Goal: Contribute content: Contribute content

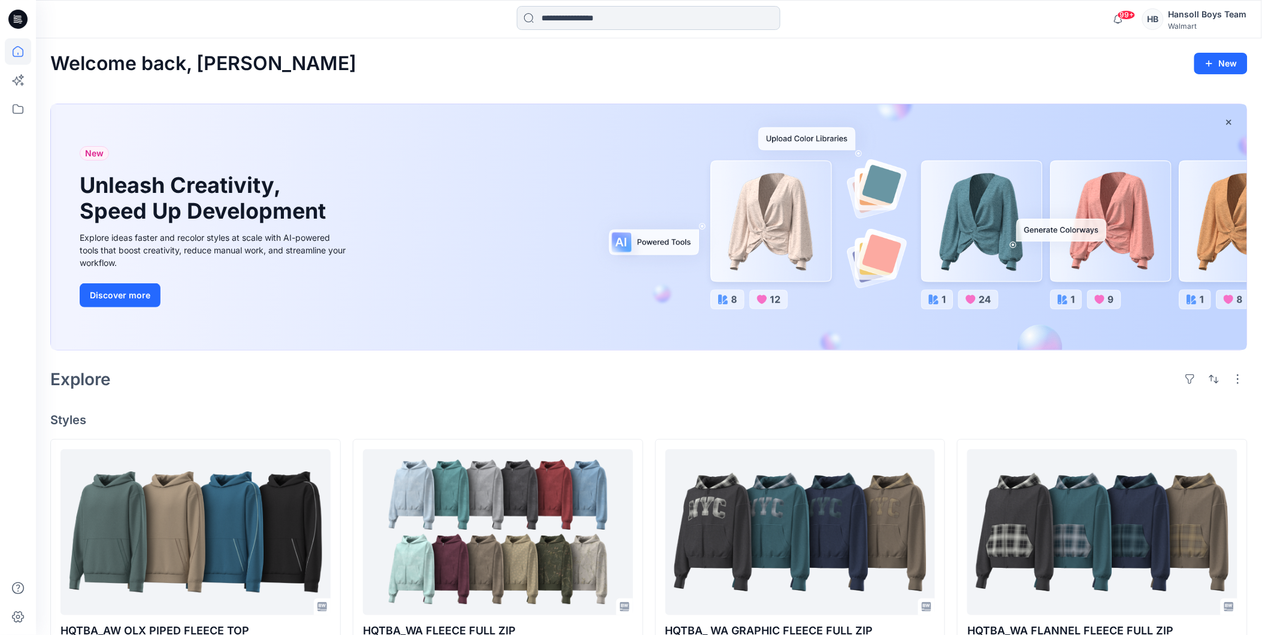
click at [607, 16] on input at bounding box center [649, 18] width 264 height 24
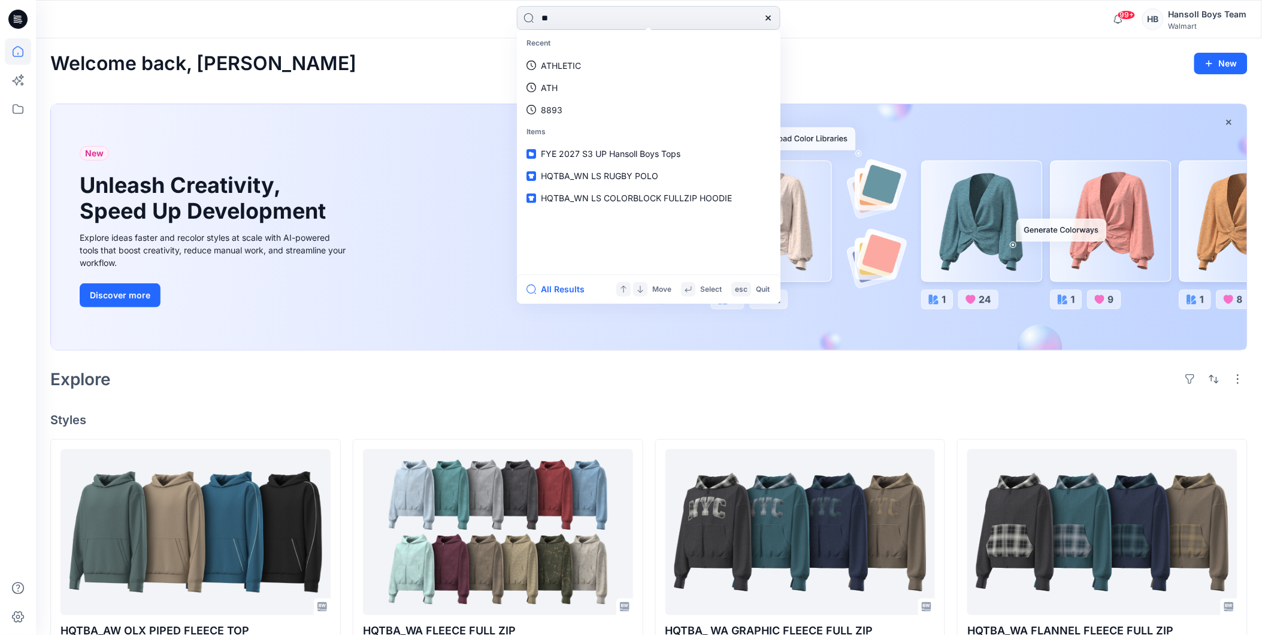
type input "*"
type input "*******"
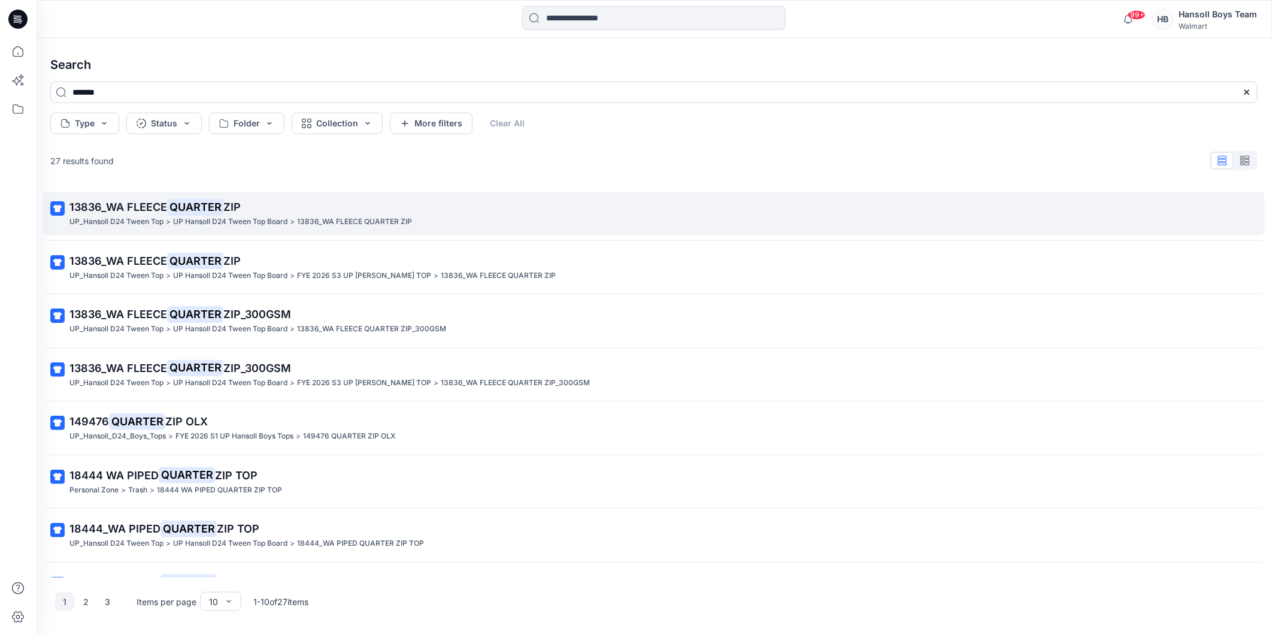
click at [298, 212] on p "13836_WA FLEECE QUARTER ZIP" at bounding box center [652, 207] width 1167 height 17
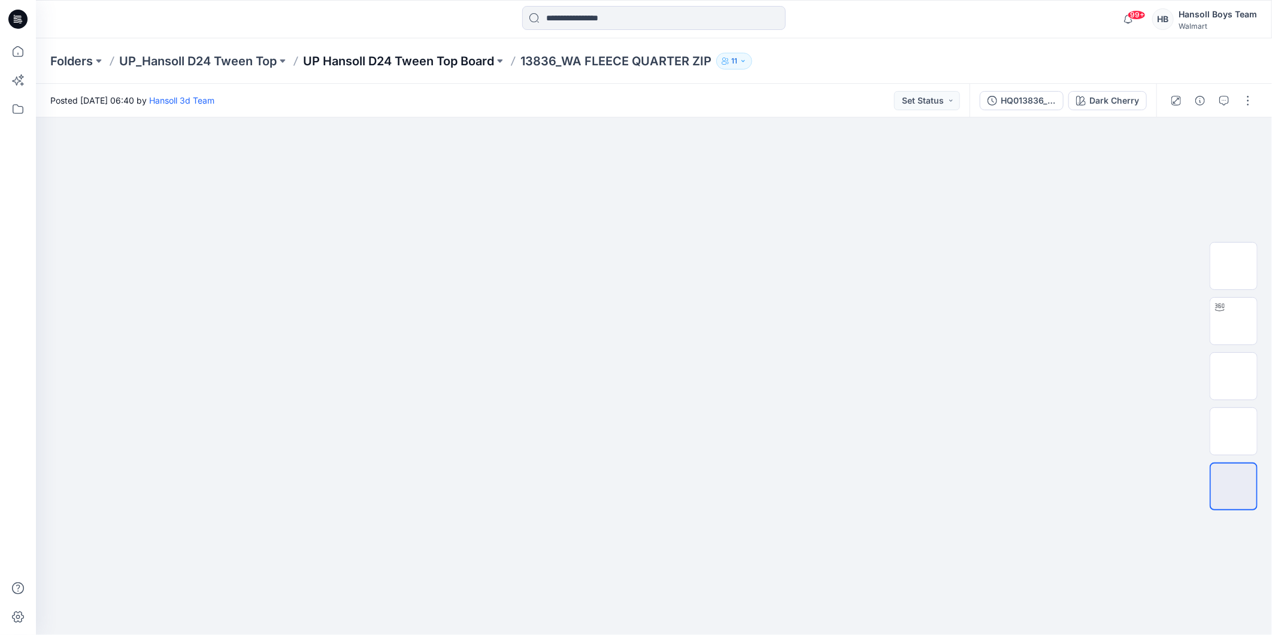
click at [438, 58] on p "UP Hansoll D24 Tween Top Board" at bounding box center [398, 61] width 191 height 17
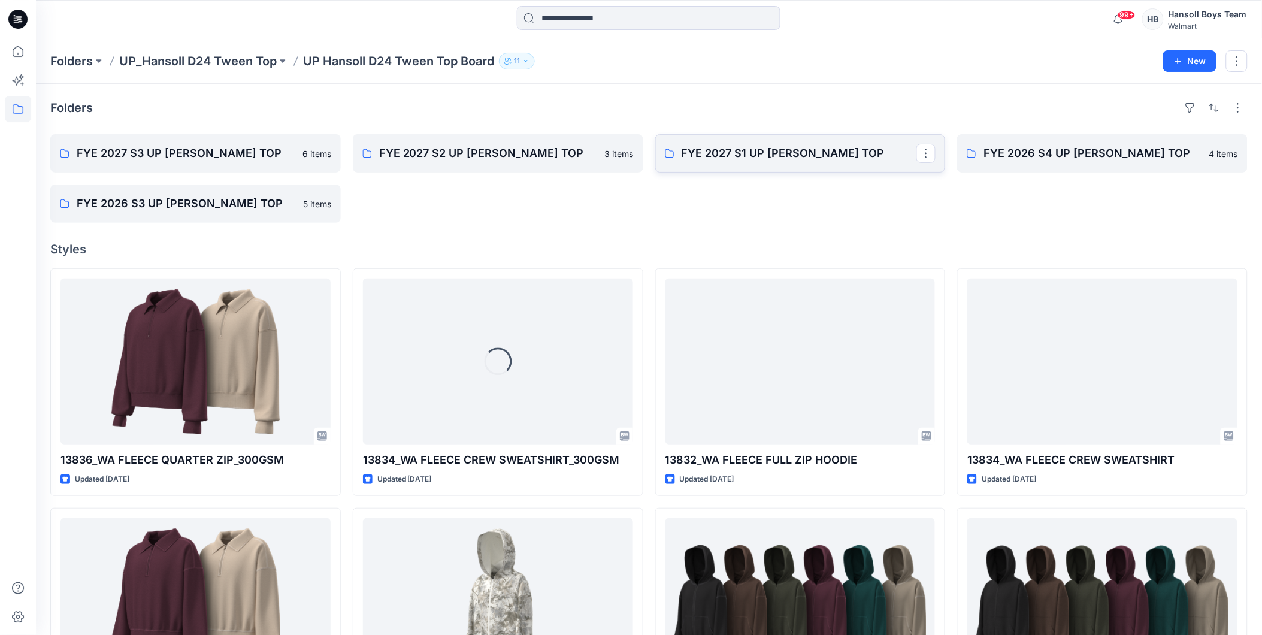
click at [743, 162] on link "FYE 2027 S1 UP [PERSON_NAME] TOP" at bounding box center [800, 153] width 290 height 38
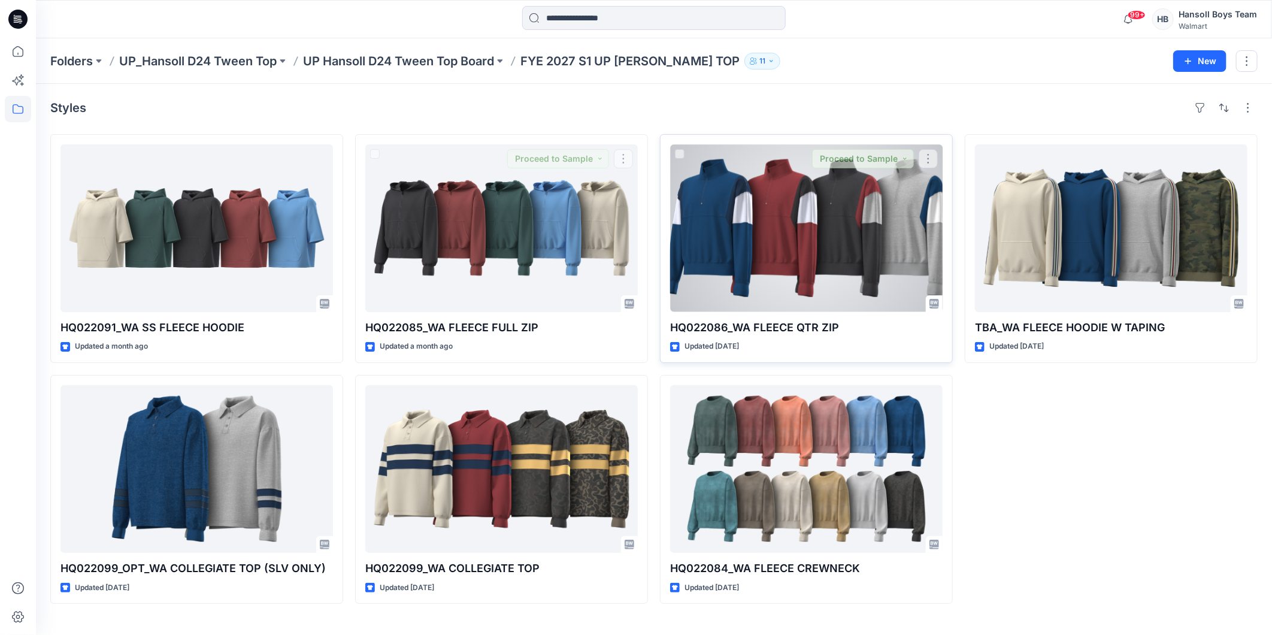
click at [727, 238] on div at bounding box center [806, 228] width 273 height 168
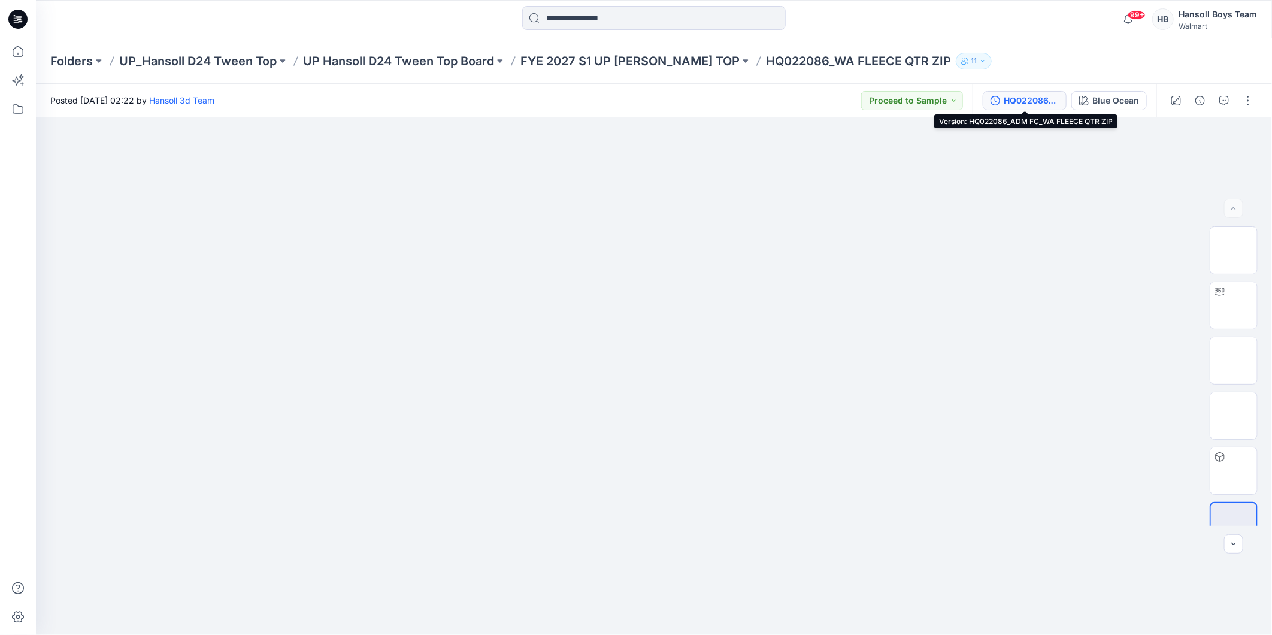
click at [1022, 95] on div "HQ022086_ADM FC_WA FLEECE QTR ZIP" at bounding box center [1031, 100] width 55 height 13
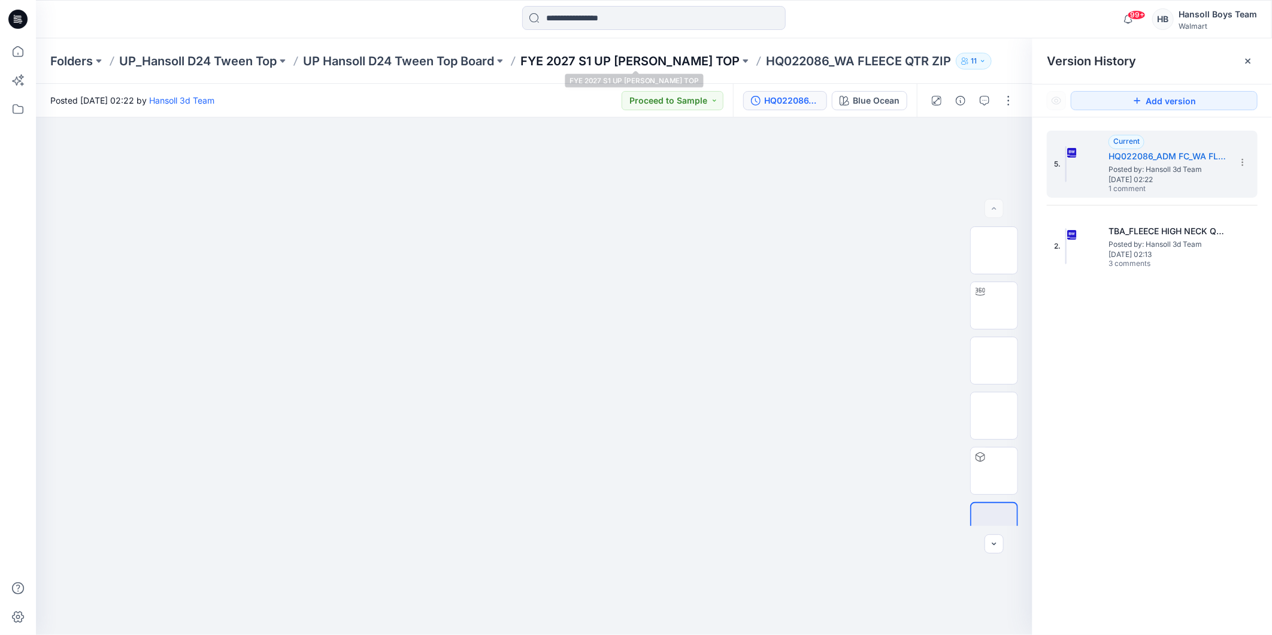
click at [655, 62] on p "FYE 2027 S1 UP [PERSON_NAME] TOP" at bounding box center [630, 61] width 219 height 17
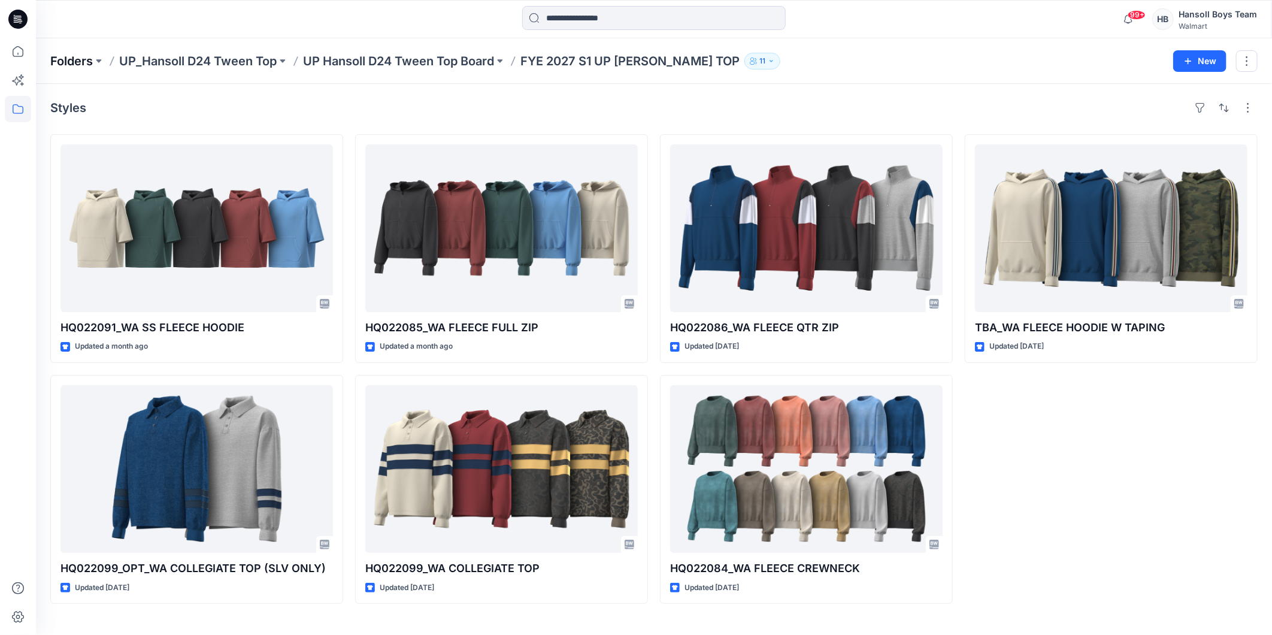
click at [89, 58] on p "Folders" at bounding box center [71, 61] width 43 height 17
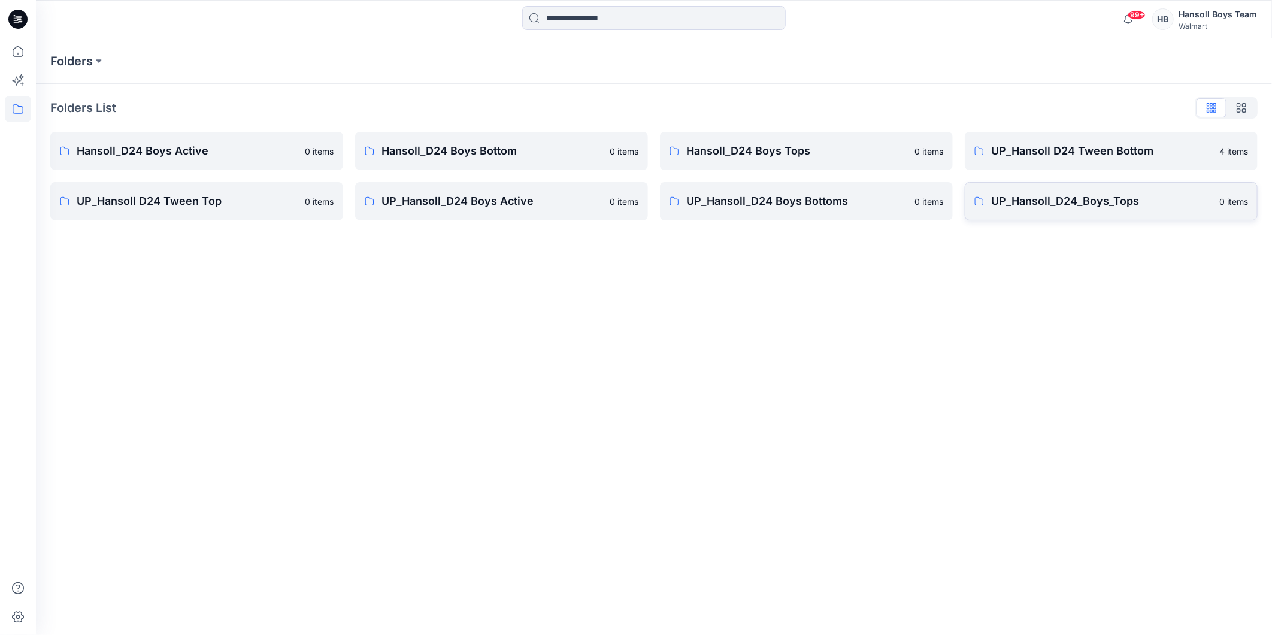
click at [1047, 211] on link "UP_Hansoll_D24_Boys_Tops 0 items" at bounding box center [1111, 201] width 293 height 38
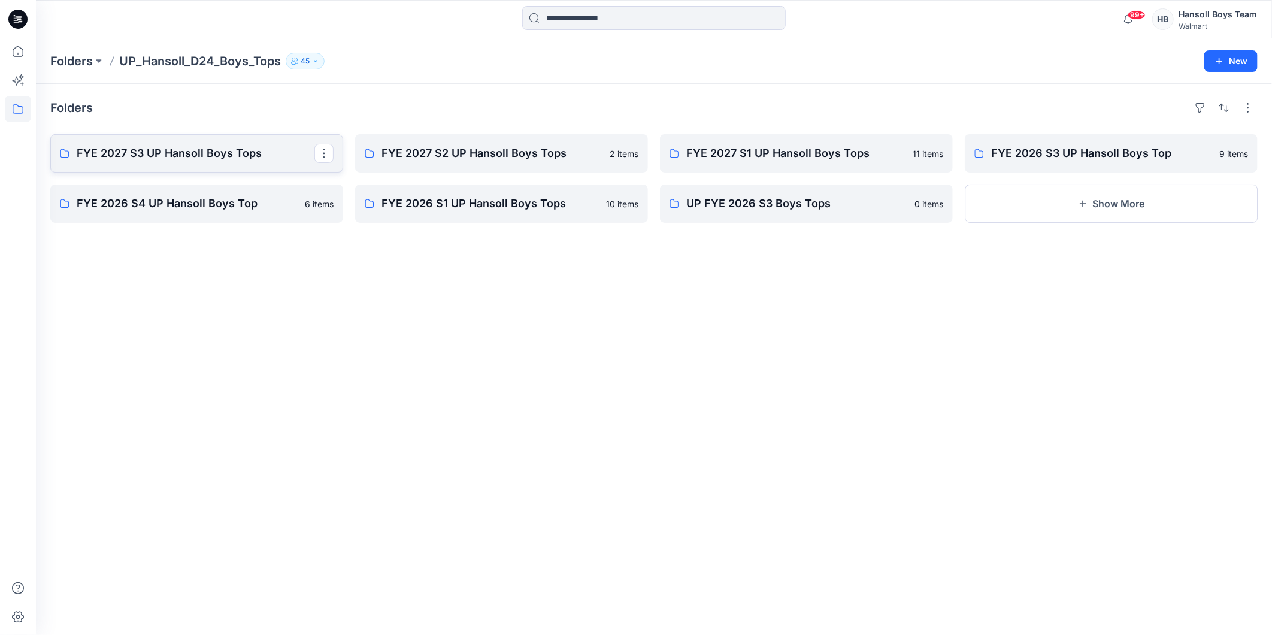
click at [237, 156] on p "FYE 2027 S3 UP Hansoll Boys Tops" at bounding box center [196, 153] width 238 height 17
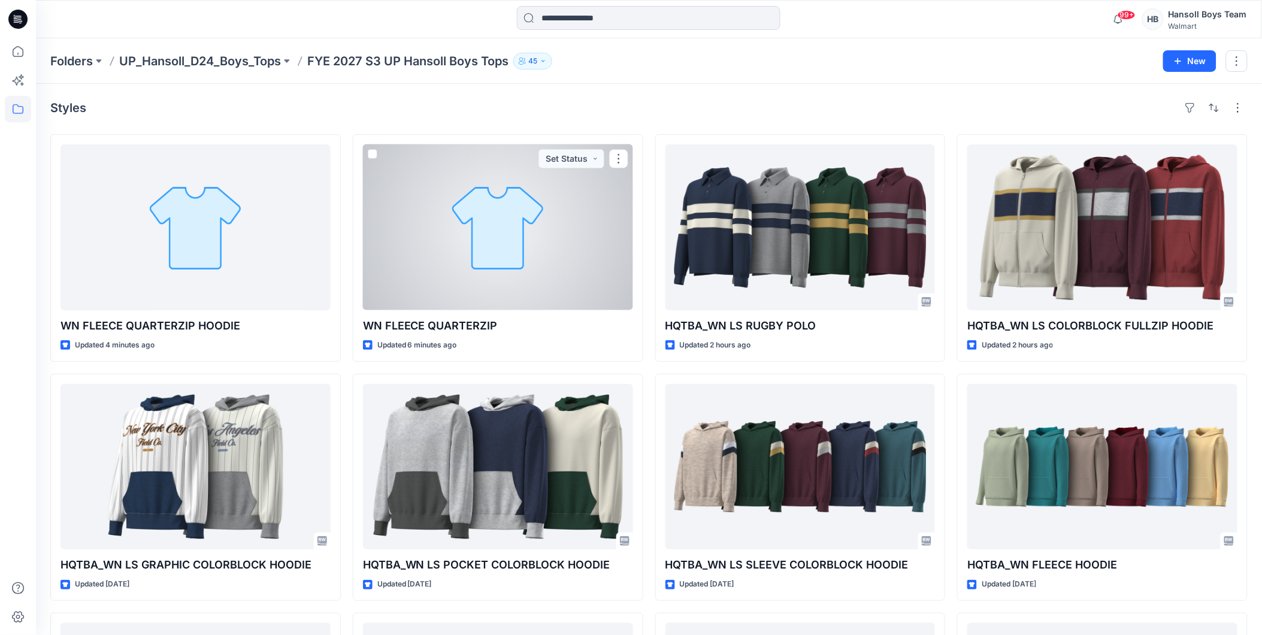
click at [448, 307] on div at bounding box center [498, 227] width 270 height 166
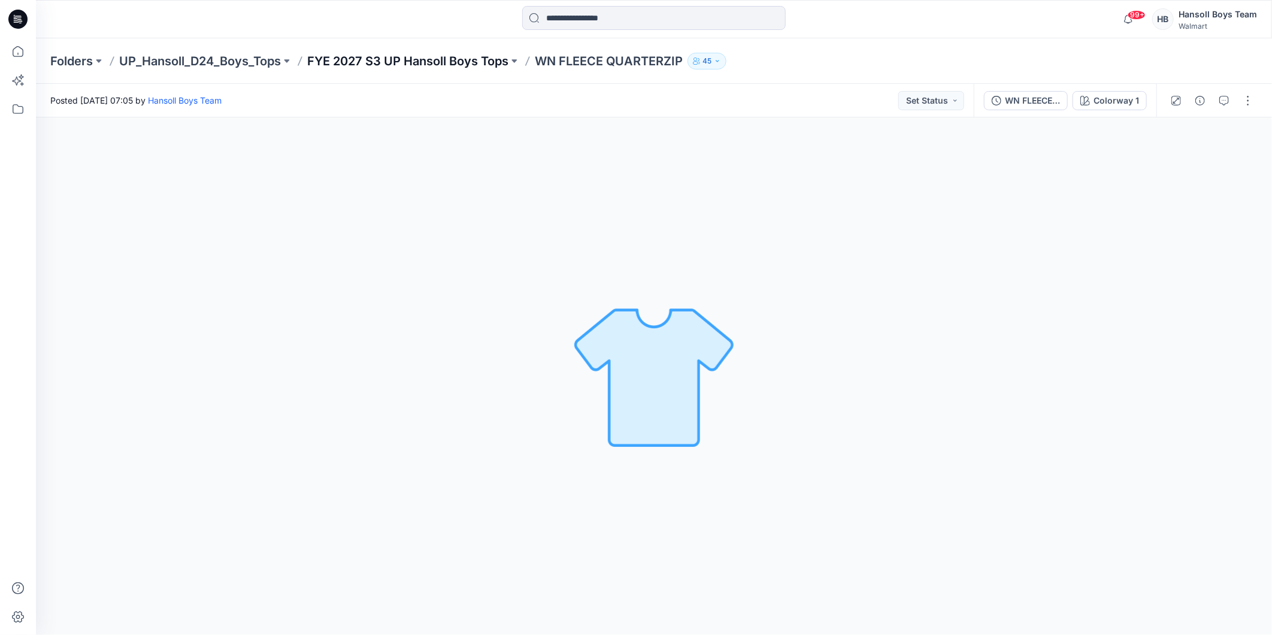
drag, startPoint x: 624, startPoint y: 62, endPoint x: 479, endPoint y: 66, distance: 144.4
click at [479, 66] on p "FYE 2027 S3 UP Hansoll Boys Tops" at bounding box center [407, 61] width 201 height 17
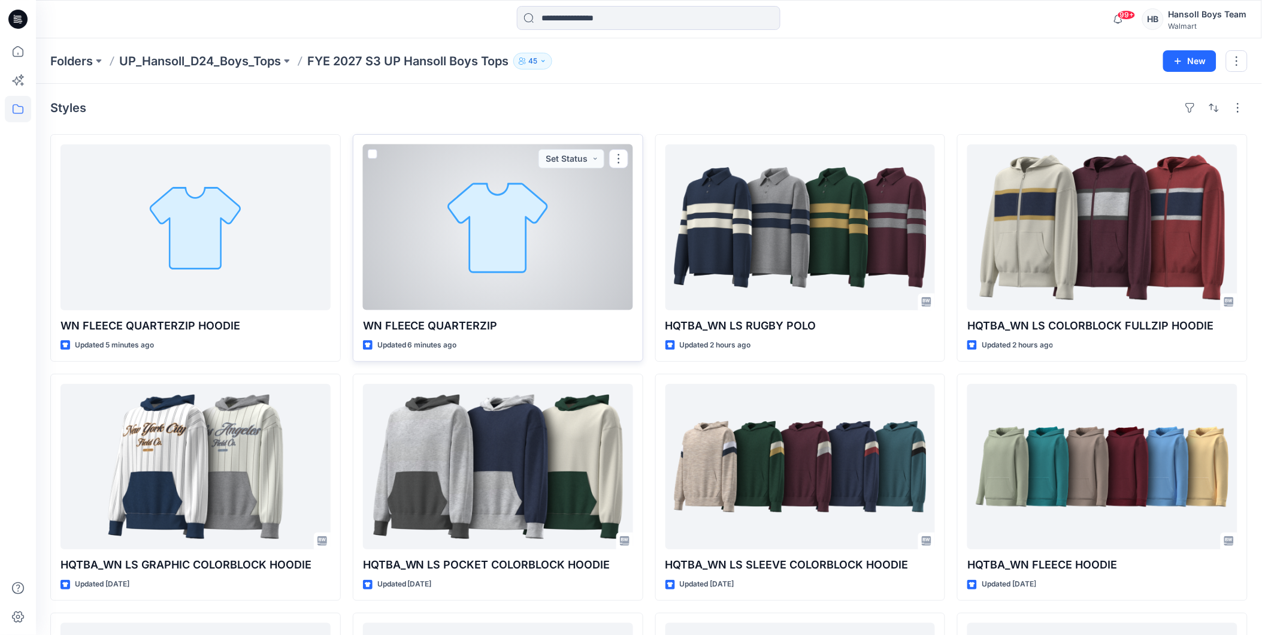
click at [493, 265] on div at bounding box center [498, 227] width 270 height 166
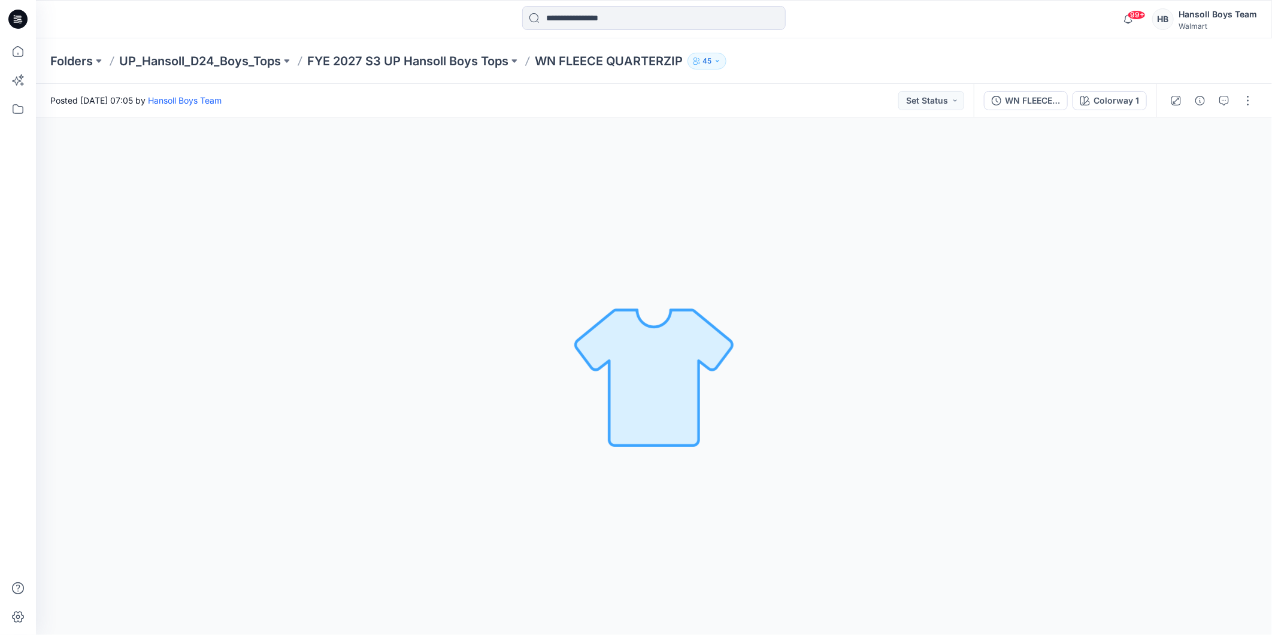
drag, startPoint x: 641, startPoint y: 61, endPoint x: 610, endPoint y: 55, distance: 32.4
drag, startPoint x: 610, startPoint y: 55, endPoint x: 569, endPoint y: 59, distance: 40.9
drag, startPoint x: 569, startPoint y: 59, endPoint x: 817, endPoint y: 43, distance: 248.5
click at [875, 43] on div "Folders UP_Hansoll_D24_Boys_Tops FYE 2027 S3 UP Hansoll Boys Tops WN FLEECE QUA…" at bounding box center [654, 61] width 1236 height 46
click at [483, 56] on p "FYE 2027 S3 UP Hansoll Boys Tops" at bounding box center [407, 61] width 201 height 17
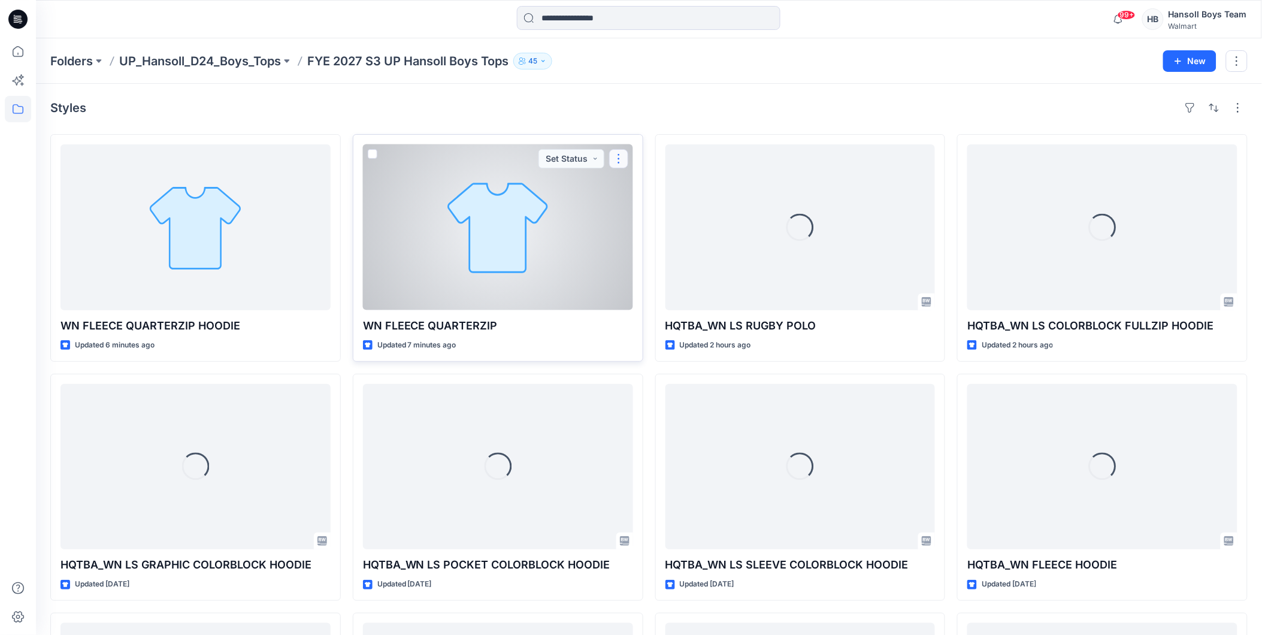
click at [617, 164] on button "button" at bounding box center [618, 158] width 19 height 19
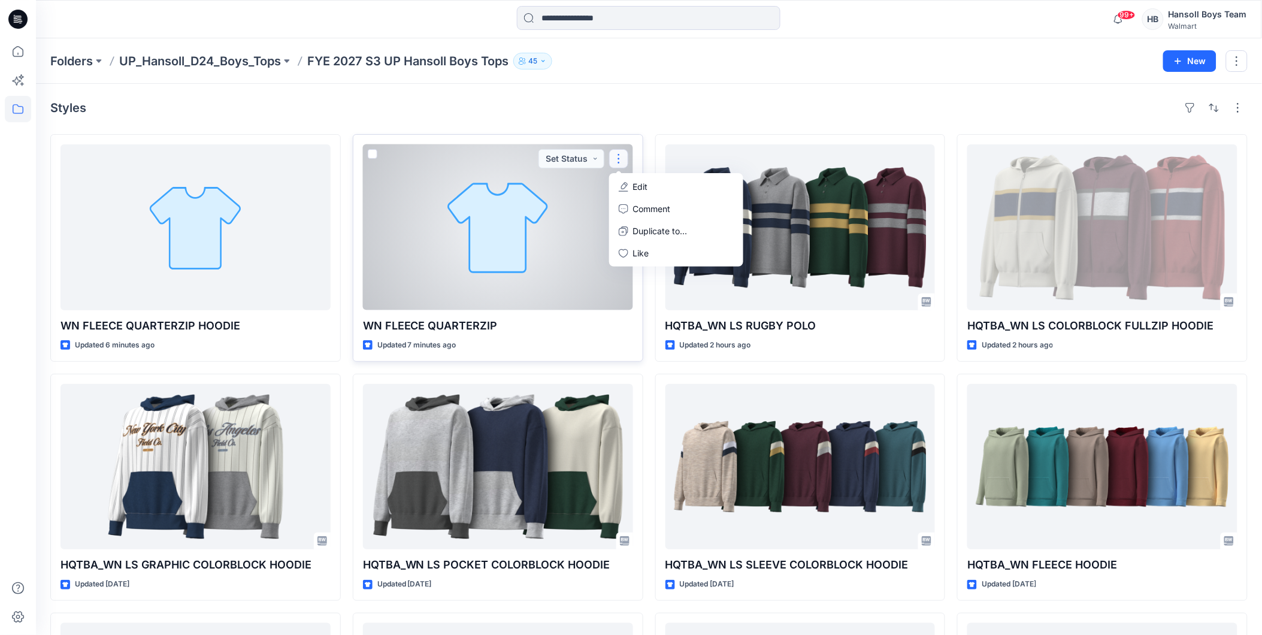
click at [506, 178] on div at bounding box center [498, 227] width 270 height 166
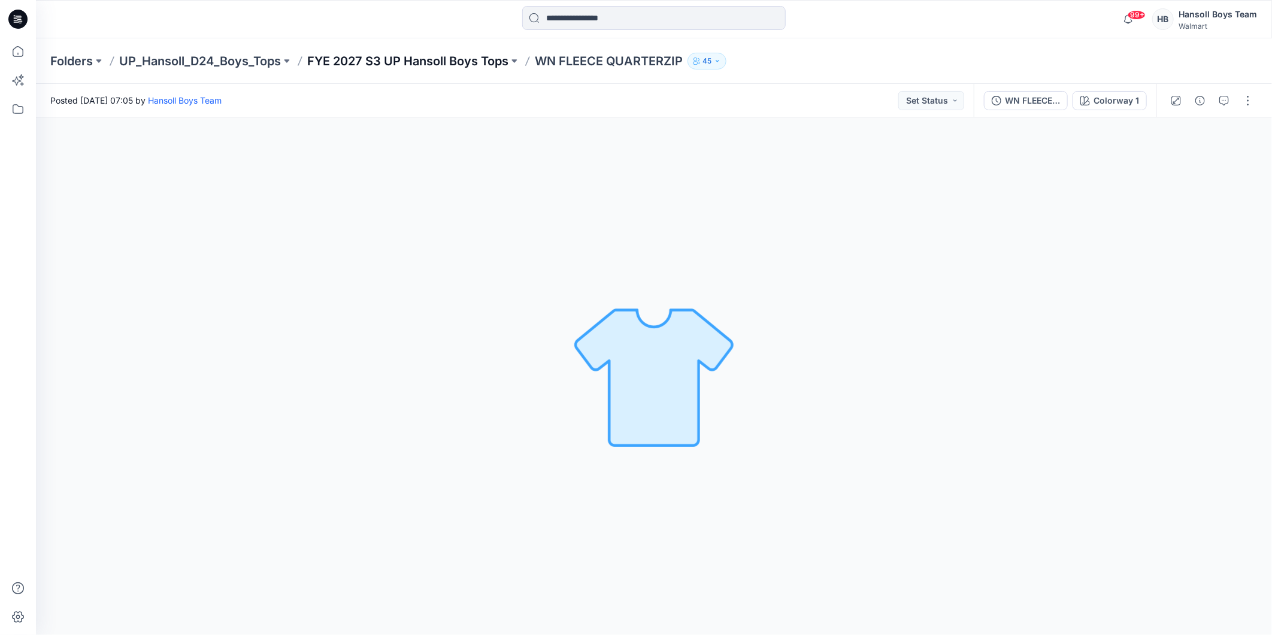
click at [418, 54] on p "FYE 2027 S3 UP Hansoll Boys Tops" at bounding box center [407, 61] width 201 height 17
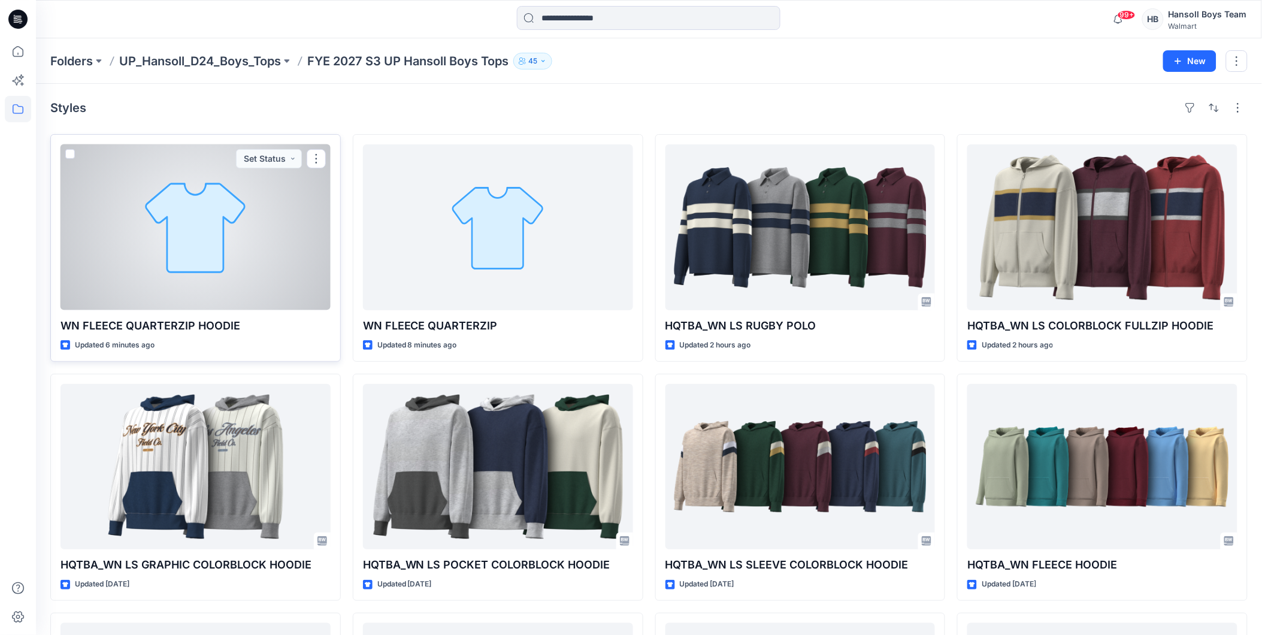
click at [247, 280] on div at bounding box center [195, 227] width 270 height 166
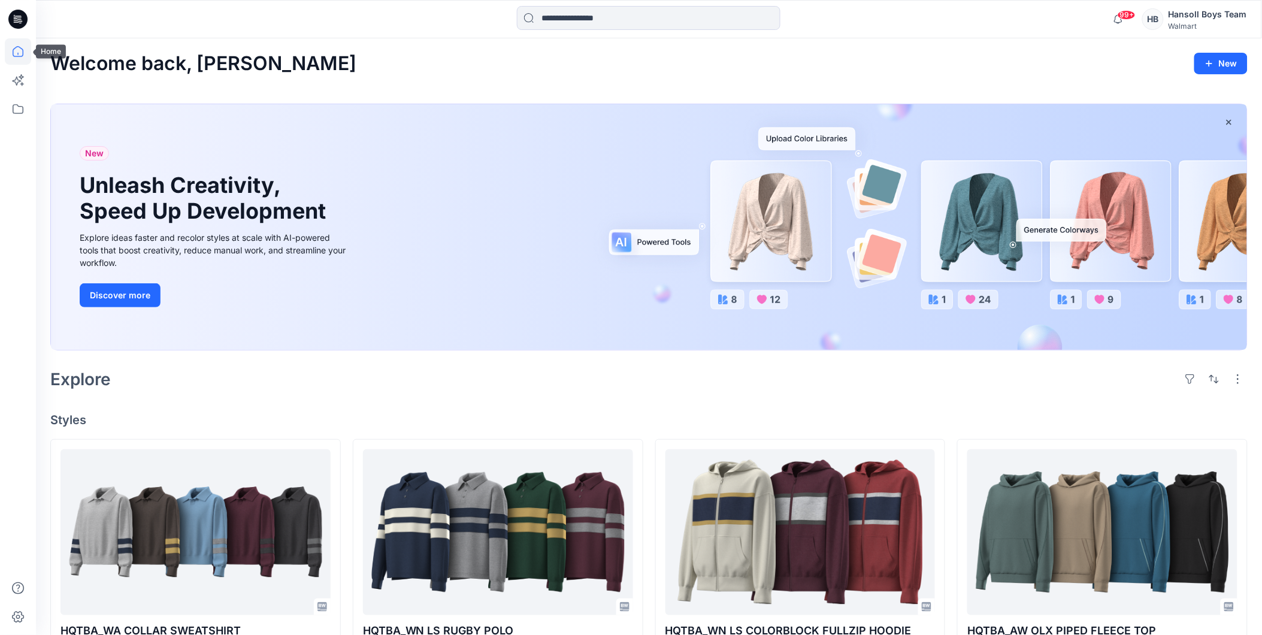
click at [14, 43] on icon at bounding box center [18, 51] width 26 height 26
click at [20, 53] on icon at bounding box center [18, 51] width 26 height 26
click at [13, 53] on icon at bounding box center [18, 51] width 11 height 11
click at [20, 114] on icon at bounding box center [18, 109] width 26 height 26
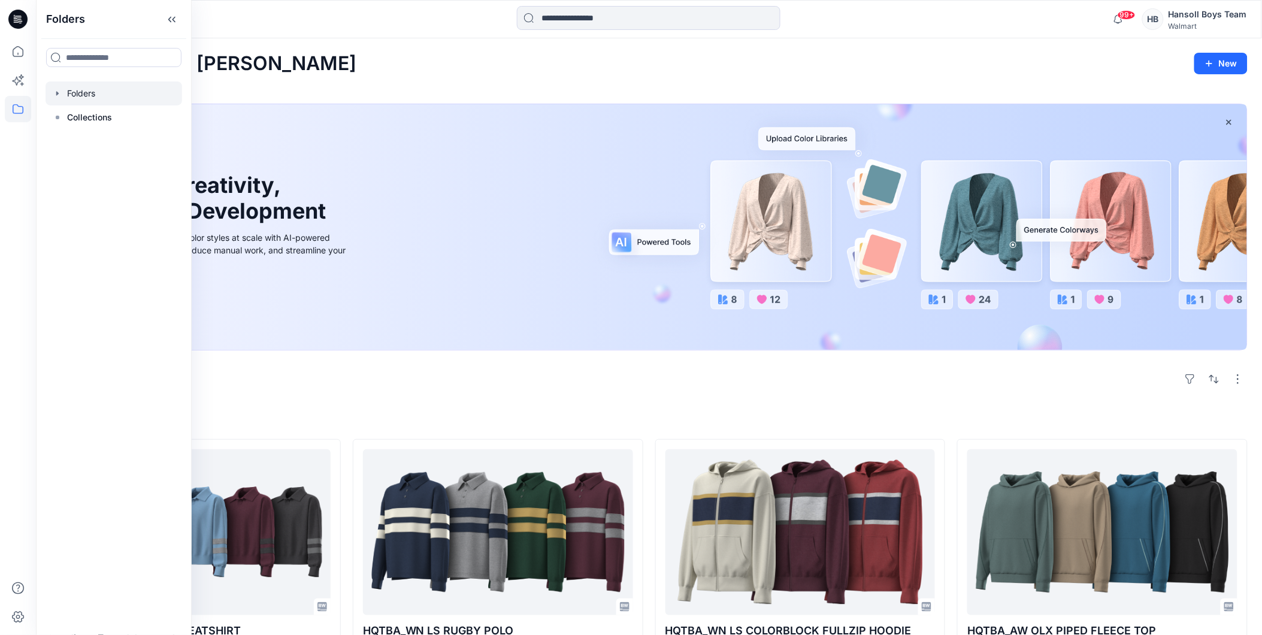
click at [116, 101] on div at bounding box center [114, 93] width 137 height 24
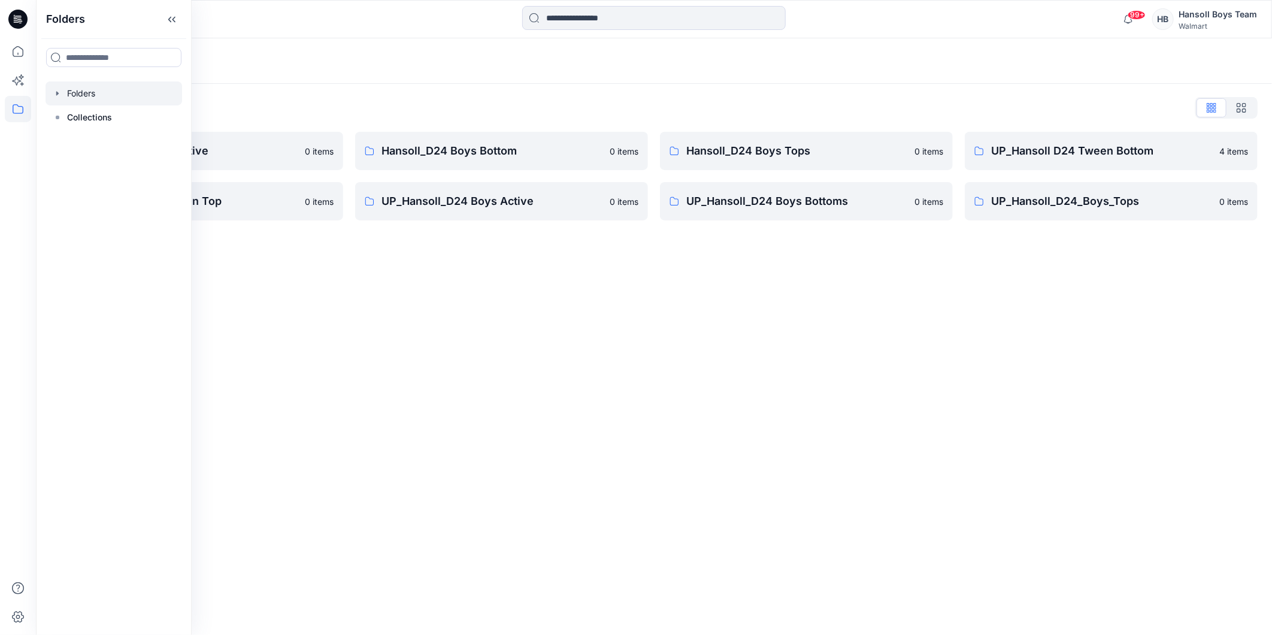
click at [598, 298] on div "Folders Folders List Hansoll_D24 Boys Active 0 items UP_Hansoll D24 Tween Top 0…" at bounding box center [654, 336] width 1236 height 597
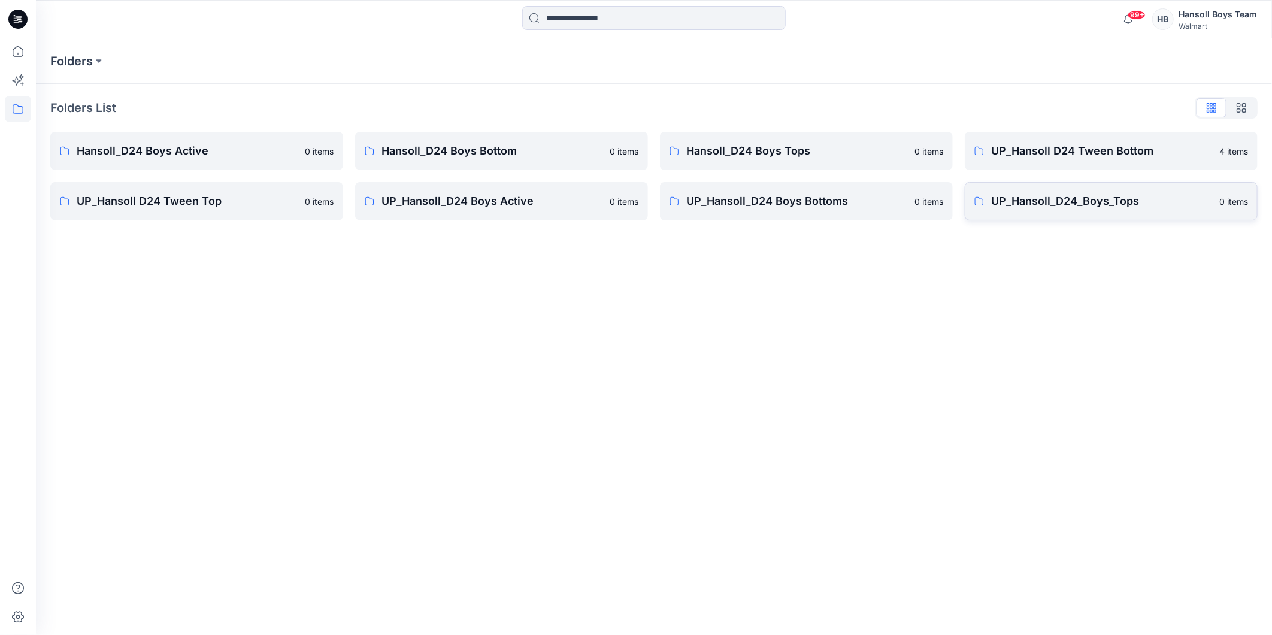
click at [1067, 204] on p "UP_Hansoll_D24_Boys_Tops" at bounding box center [1101, 201] width 221 height 17
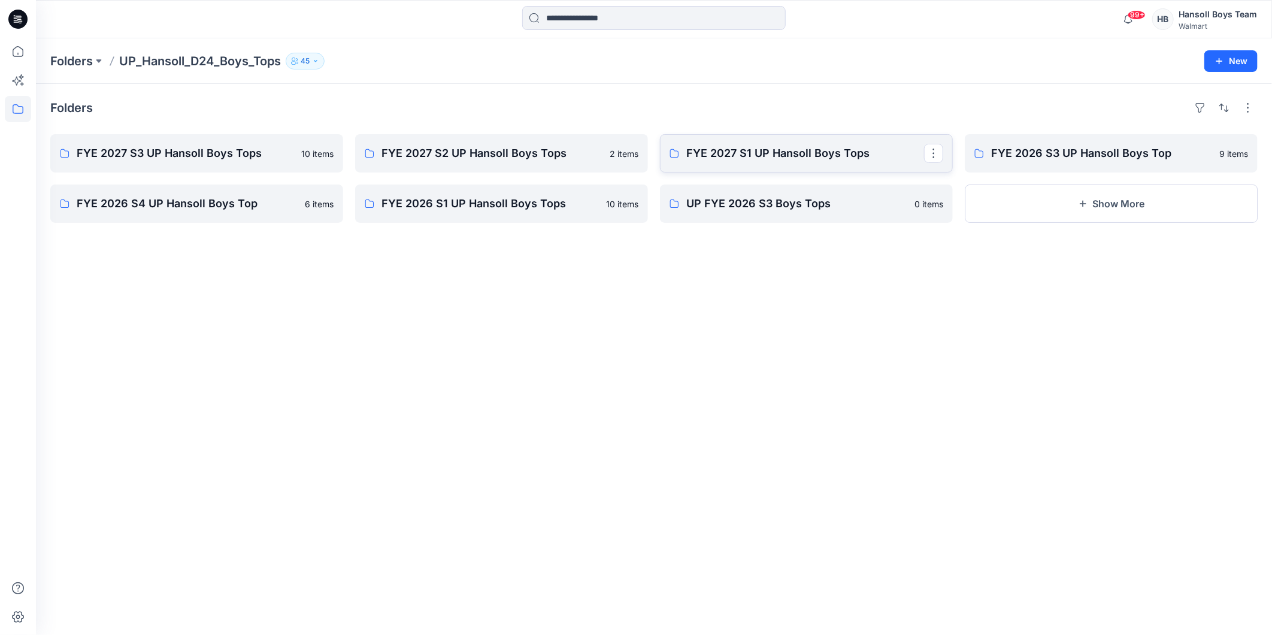
click at [770, 160] on p "FYE 2027 S1 UP Hansoll Boys Tops" at bounding box center [805, 153] width 238 height 17
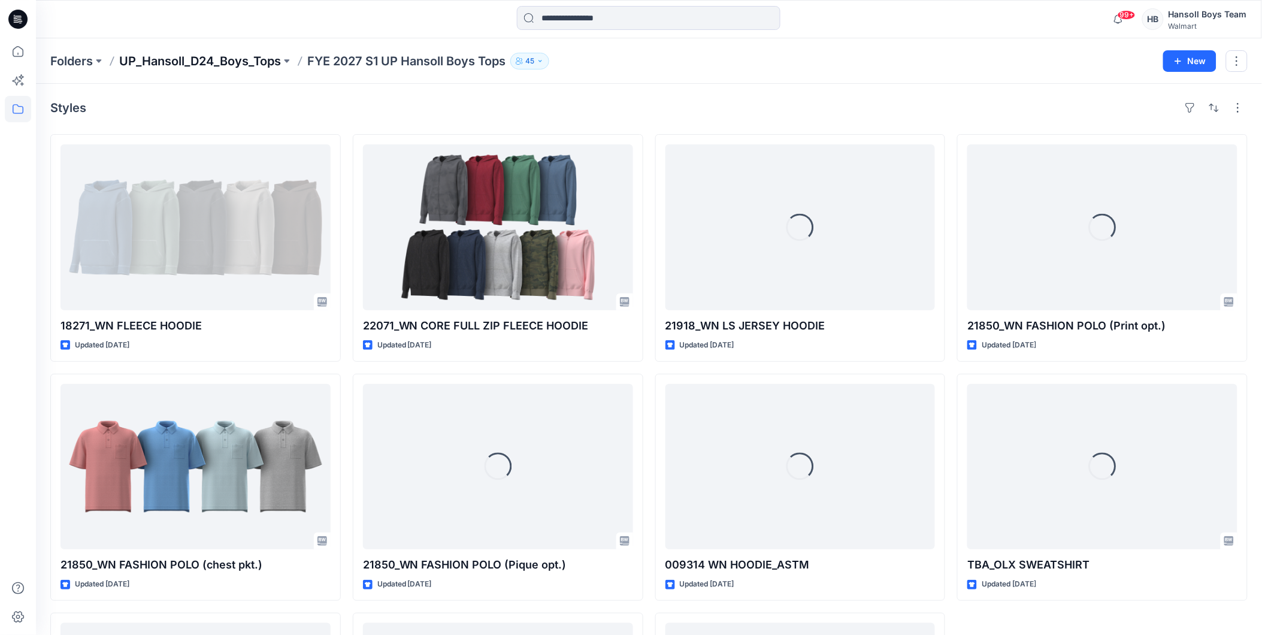
click at [253, 55] on p "UP_Hansoll_D24_Boys_Tops" at bounding box center [200, 61] width 162 height 17
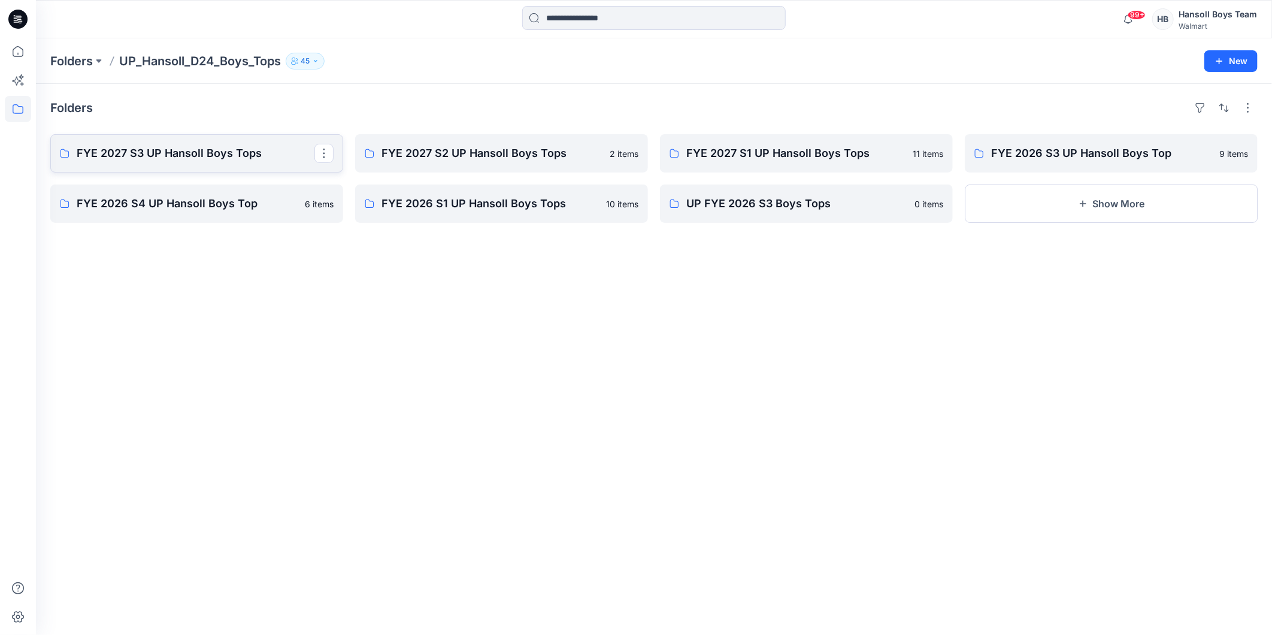
click at [226, 152] on p "FYE 2027 S3 UP Hansoll Boys Tops" at bounding box center [196, 153] width 238 height 17
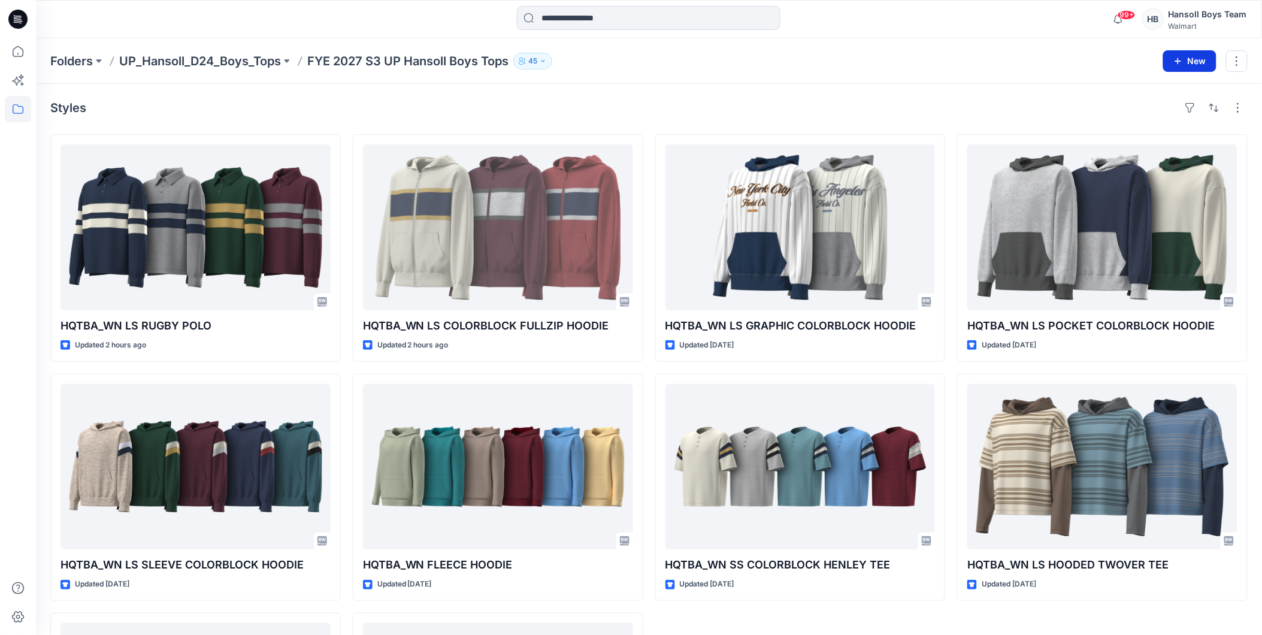
click at [1189, 63] on button "New" at bounding box center [1189, 61] width 53 height 22
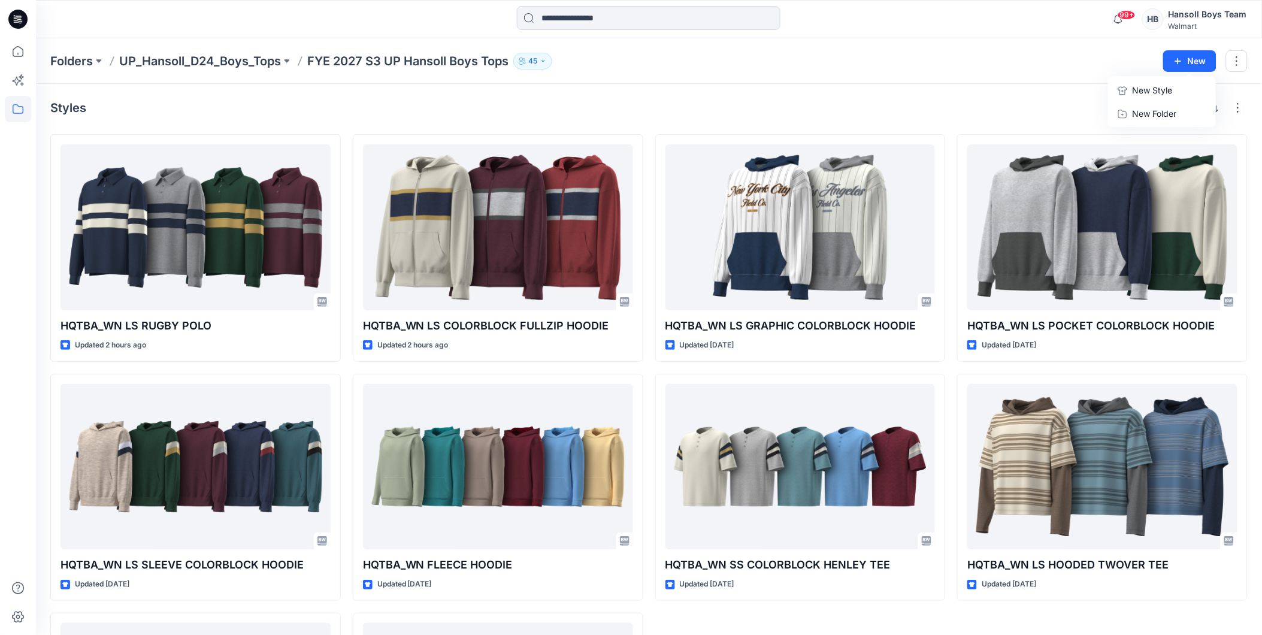
click at [1152, 86] on p "New Style" at bounding box center [1152, 90] width 40 height 14
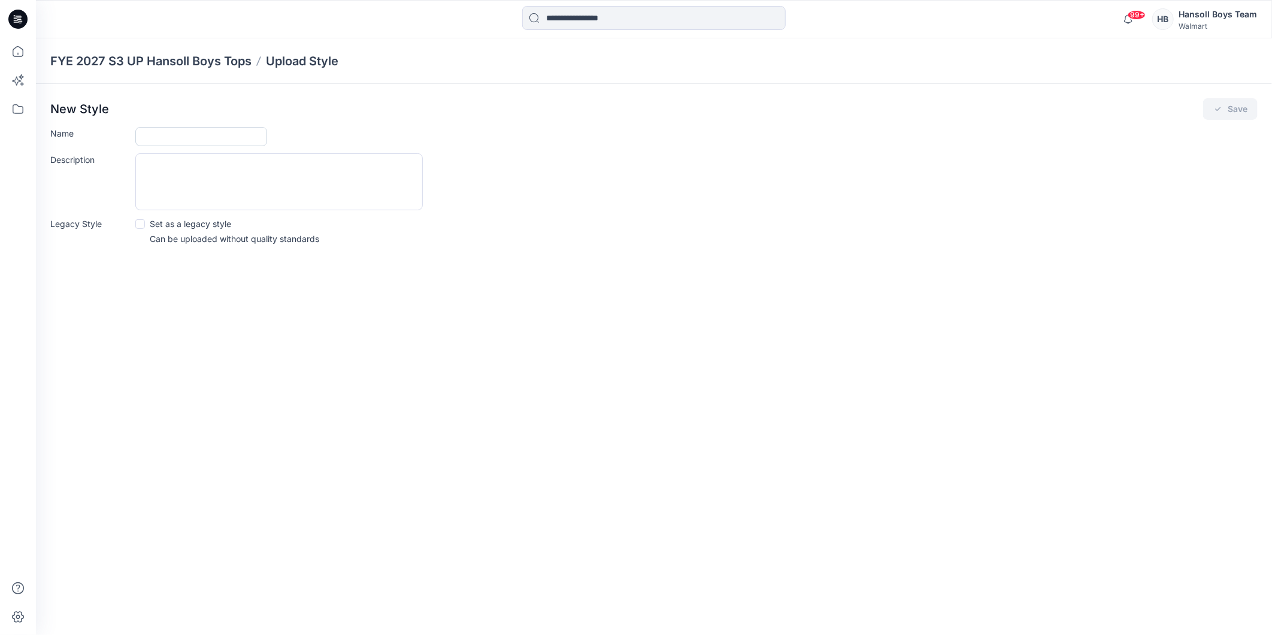
click at [225, 135] on input "Name" at bounding box center [201, 136] width 132 height 19
type input "*"
type input "**********"
click at [1217, 111] on icon "submit" at bounding box center [1219, 109] width 10 height 10
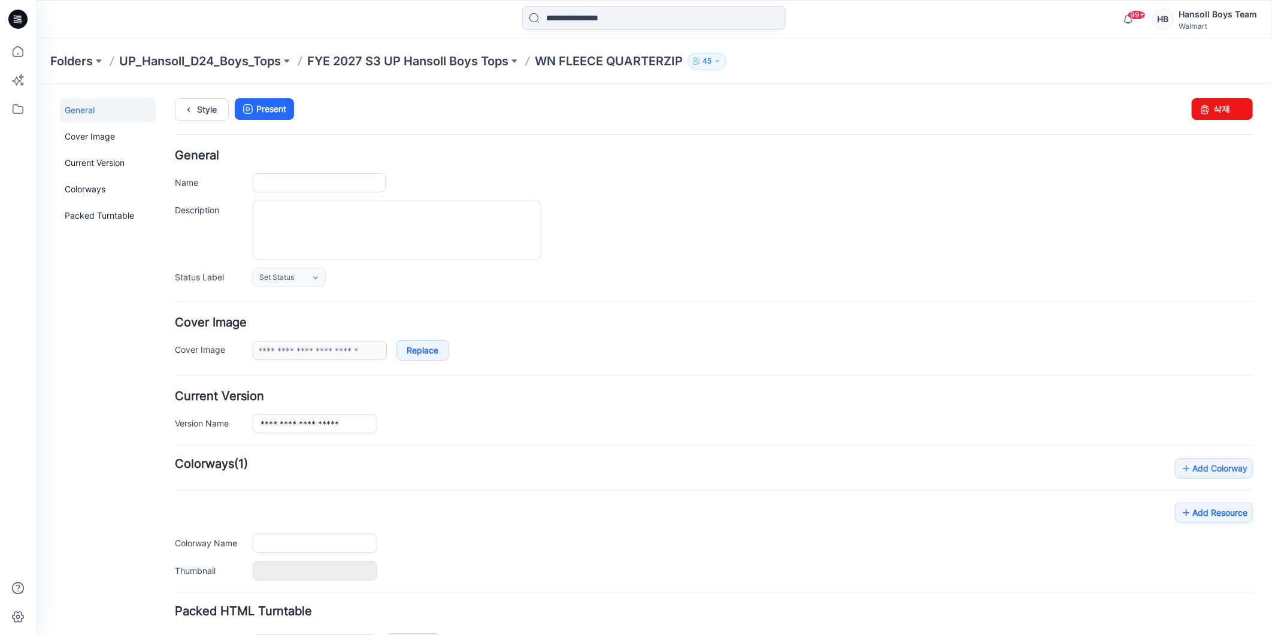
type input "**********"
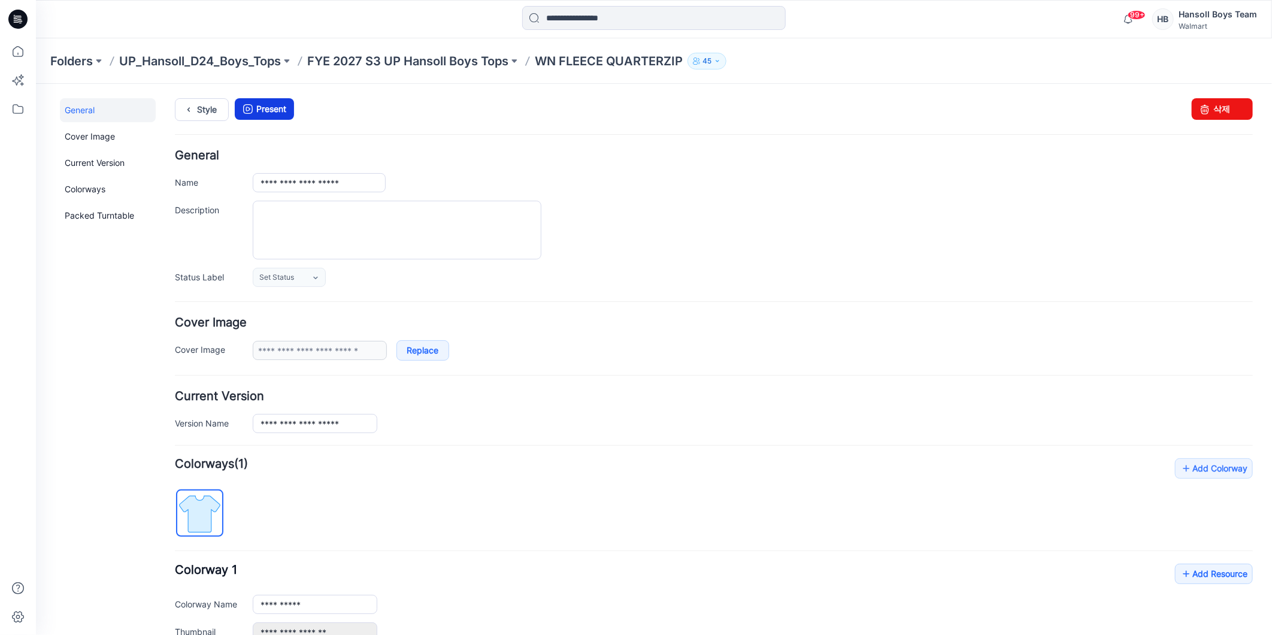
click at [266, 114] on link "Present" at bounding box center [263, 109] width 59 height 22
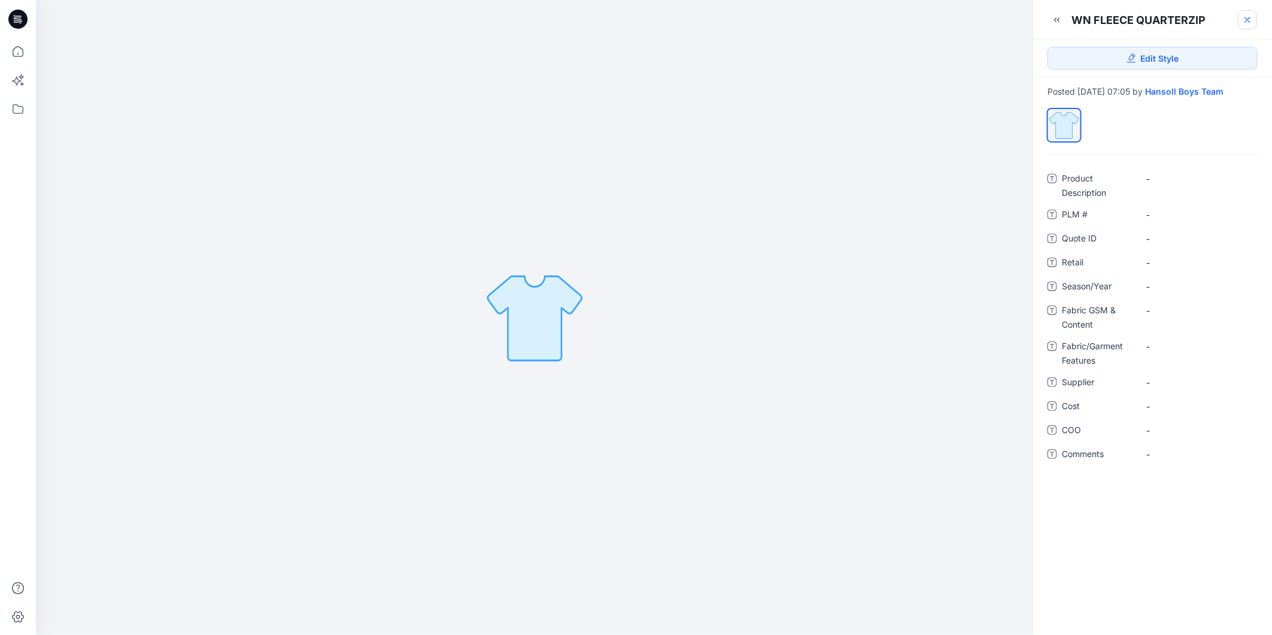
click at [1245, 20] on icon at bounding box center [1248, 20] width 10 height 10
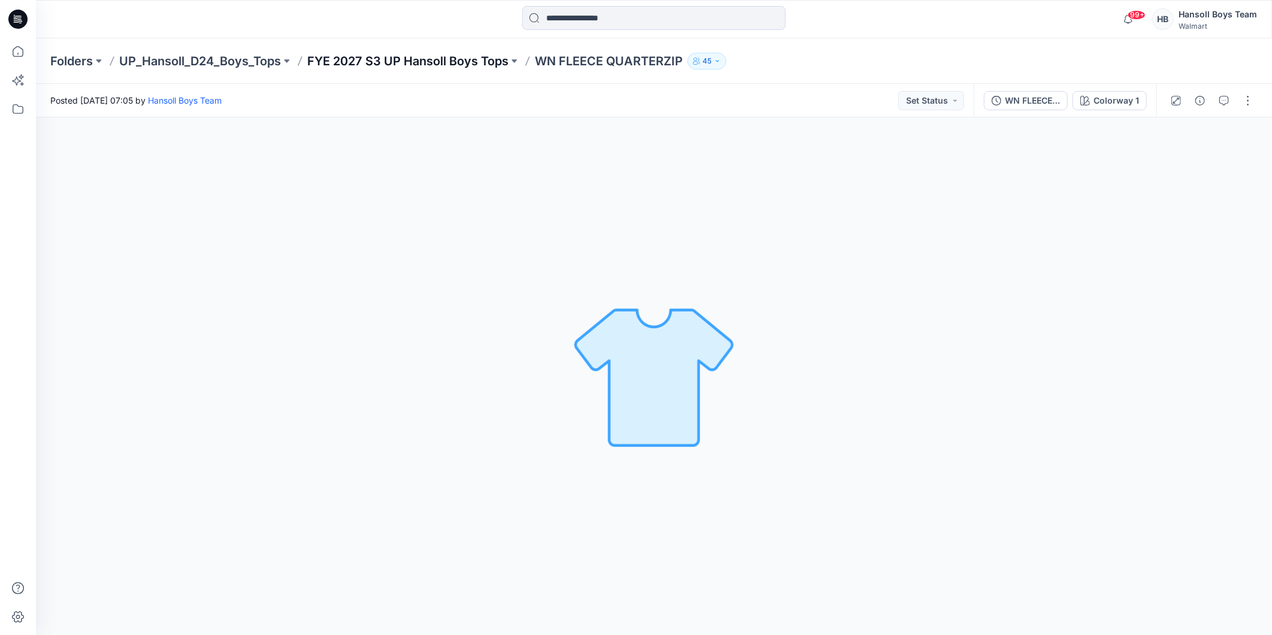
click at [358, 61] on p "FYE 2027 S3 UP Hansoll Boys Tops" at bounding box center [407, 61] width 201 height 17
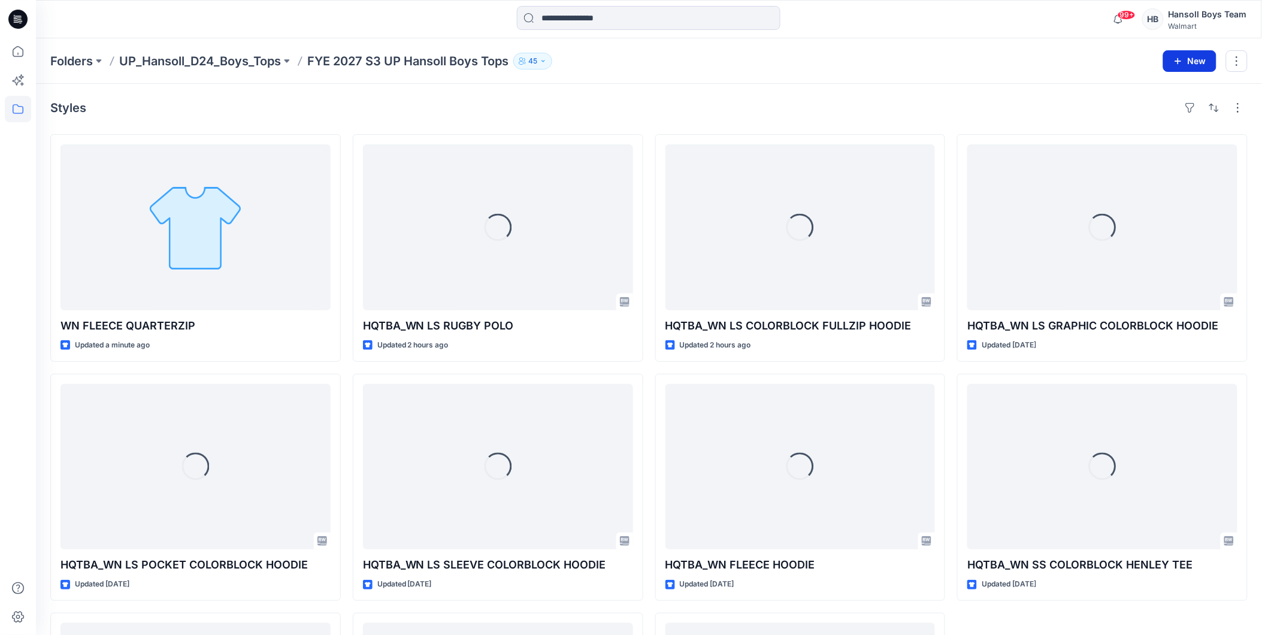
click at [1184, 65] on button "New" at bounding box center [1189, 61] width 53 height 22
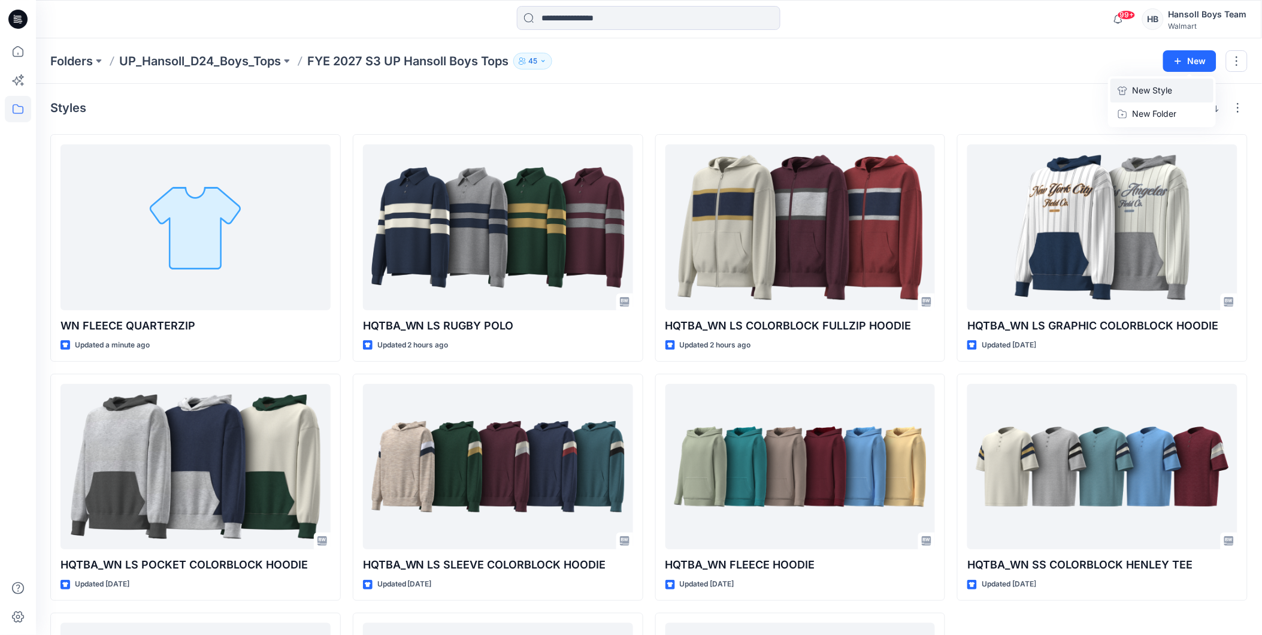
click at [1160, 85] on p "New Style" at bounding box center [1152, 90] width 40 height 14
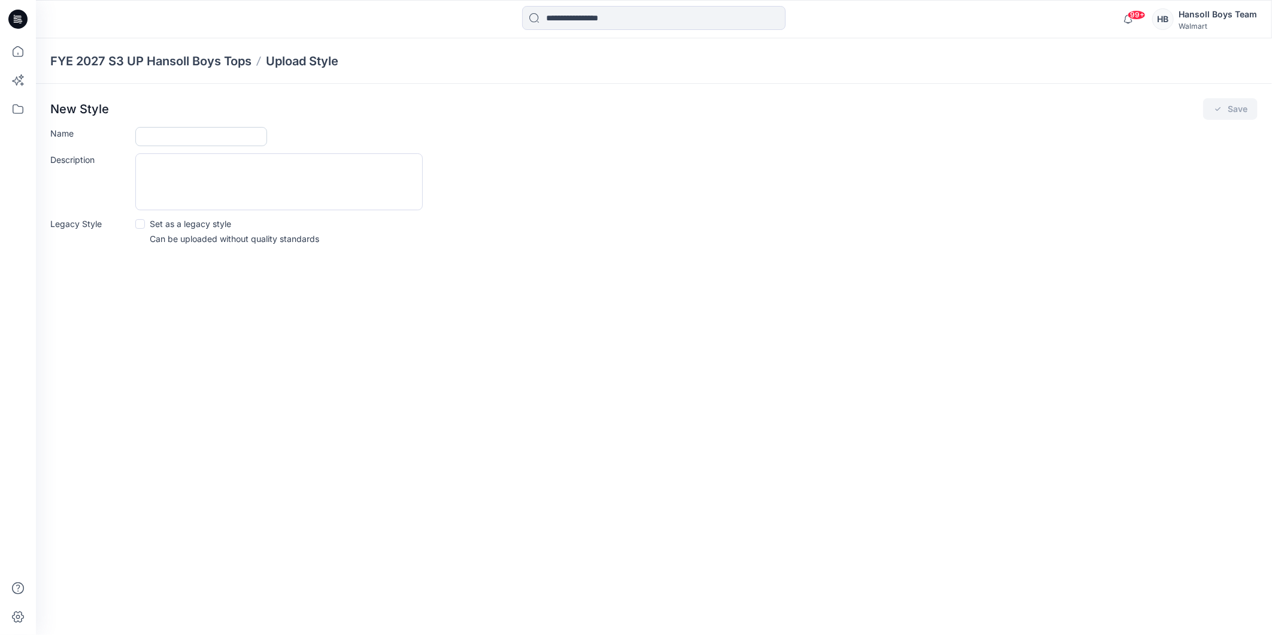
click at [186, 134] on input "Name" at bounding box center [201, 136] width 132 height 19
paste input "**********"
type input "**********"
click at [1216, 103] on button "Save" at bounding box center [1230, 109] width 55 height 22
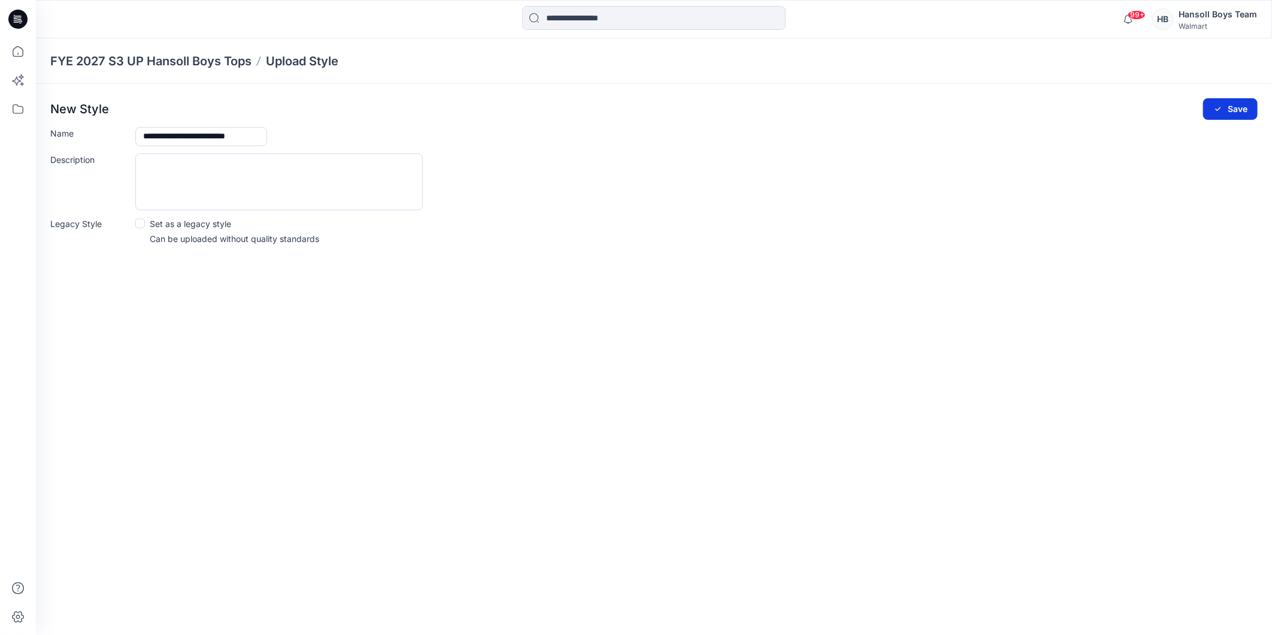
scroll to position [0, 0]
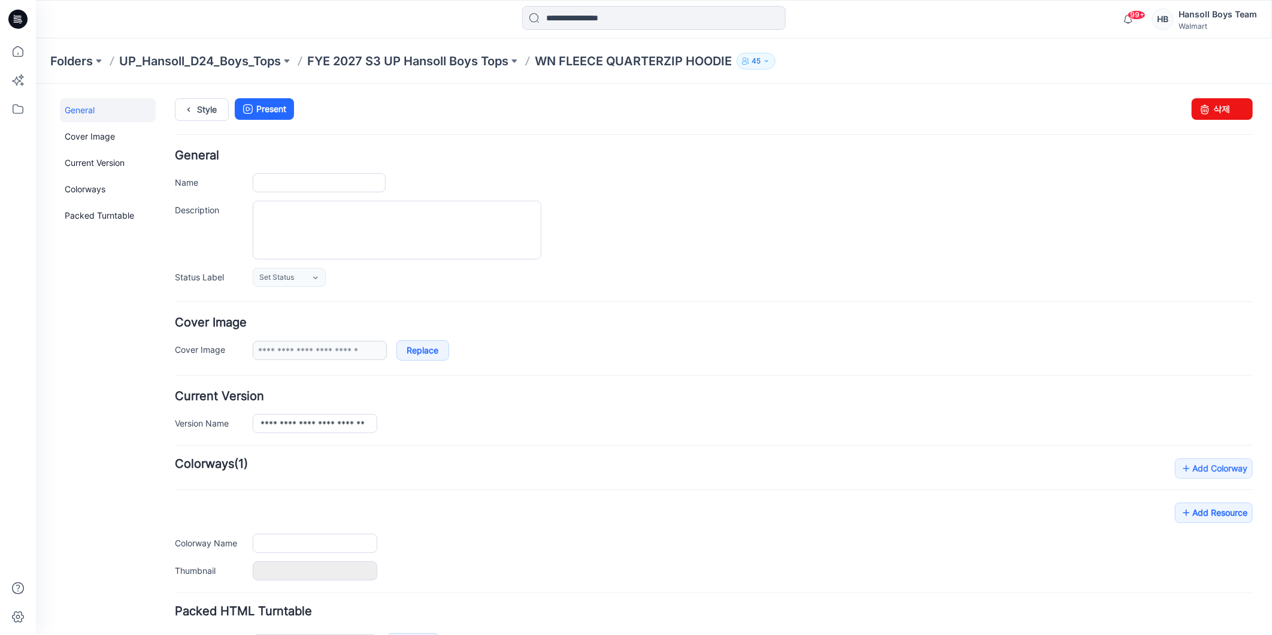
type input "**********"
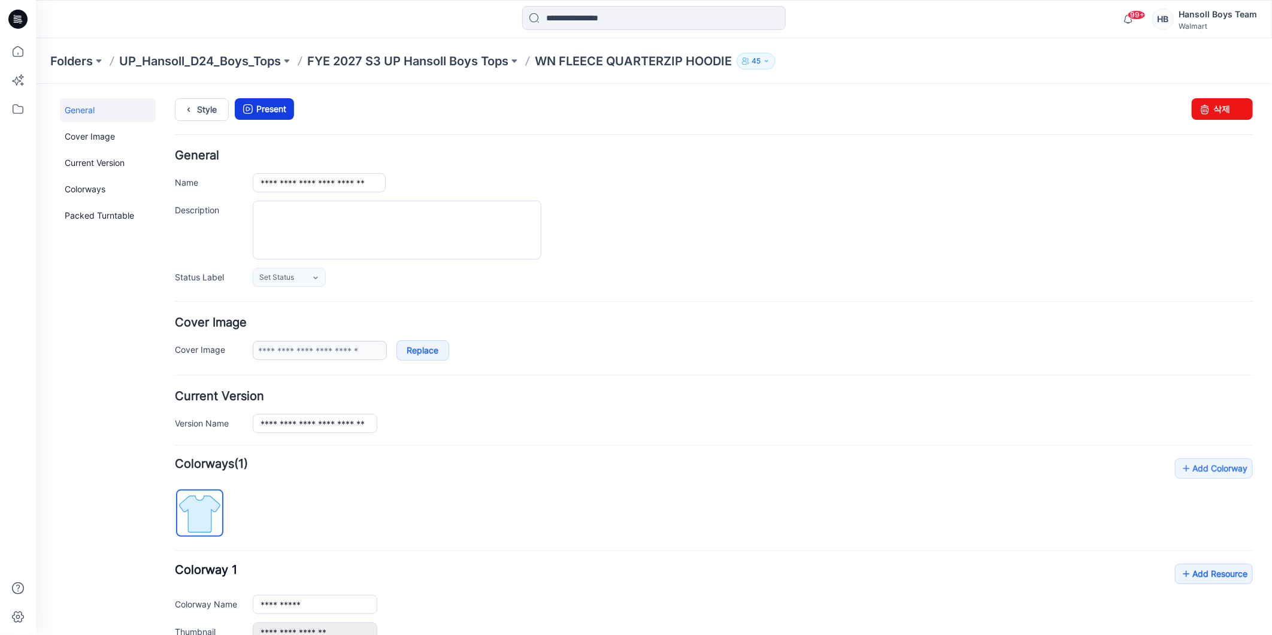
click at [272, 114] on link "Present" at bounding box center [263, 109] width 59 height 22
